Goal: Use online tool/utility

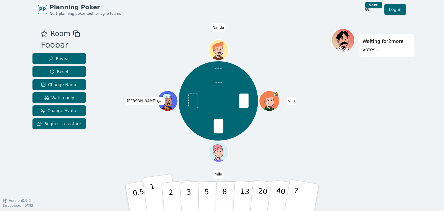
click at [156, 194] on button "1" at bounding box center [159, 197] width 35 height 48
click at [169, 193] on p "2" at bounding box center [172, 198] width 8 height 32
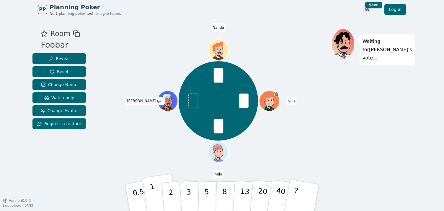
click at [153, 195] on p "1" at bounding box center [153, 198] width 9 height 32
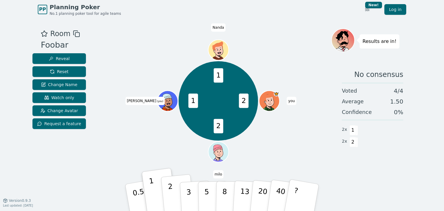
click at [173, 194] on button "2" at bounding box center [178, 197] width 34 height 47
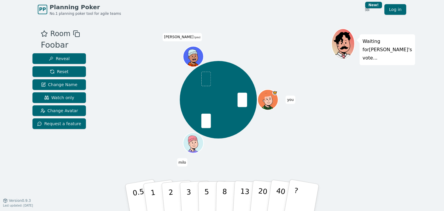
click at [162, 168] on div "you [PERSON_NAME] (you)" at bounding box center [218, 109] width 226 height 162
click at [191, 196] on p "3" at bounding box center [189, 198] width 6 height 32
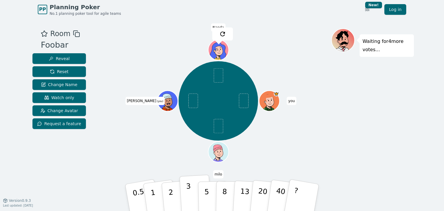
click at [188, 194] on p "3" at bounding box center [189, 198] width 6 height 32
click at [171, 198] on p "2" at bounding box center [172, 198] width 8 height 32
